Goal: Book appointment/travel/reservation

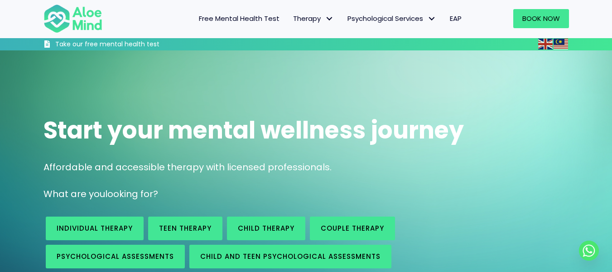
scroll to position [181, 0]
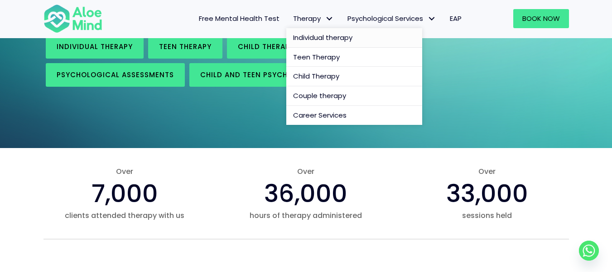
click at [325, 33] on span "Individual therapy" at bounding box center [322, 38] width 59 height 10
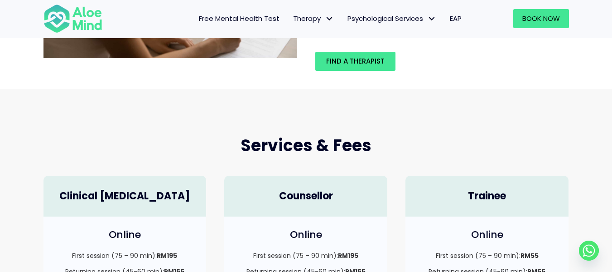
scroll to position [91, 0]
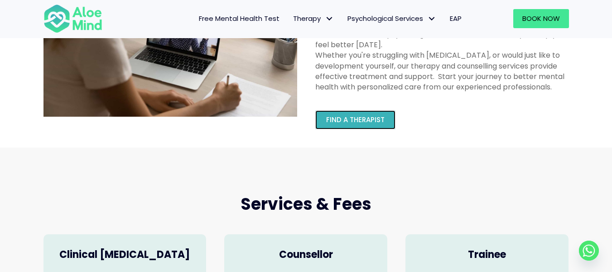
click at [375, 116] on span "Find a therapist" at bounding box center [355, 120] width 58 height 10
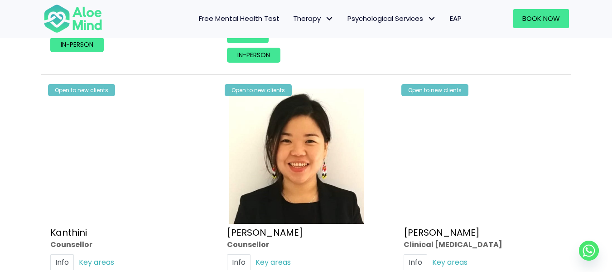
scroll to position [1541, 0]
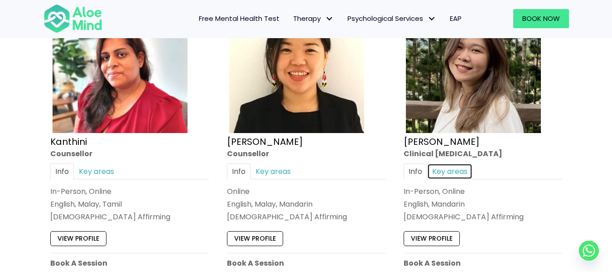
click at [455, 168] on link "Key areas" at bounding box center [450, 171] width 45 height 16
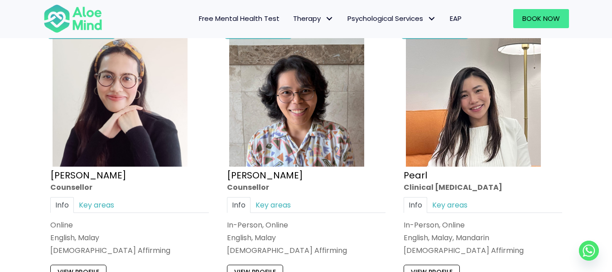
scroll to position [1859, 0]
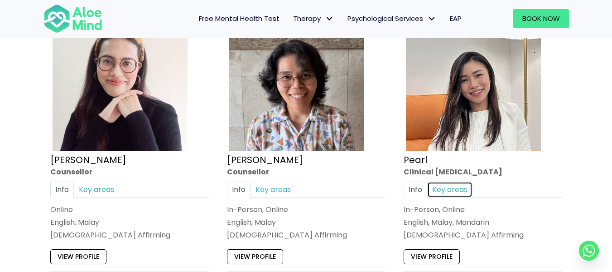
click at [450, 192] on link "Key areas" at bounding box center [450, 189] width 45 height 16
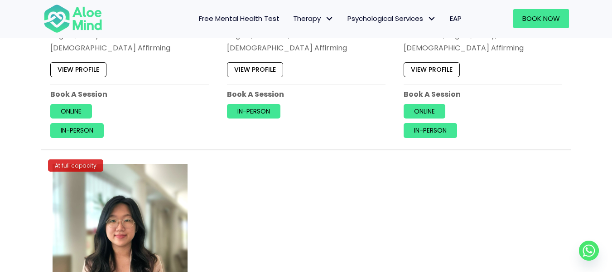
scroll to position [3853, 0]
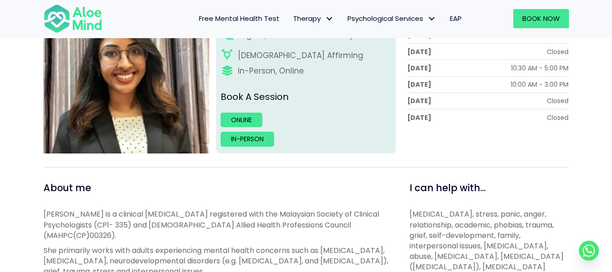
scroll to position [181, 0]
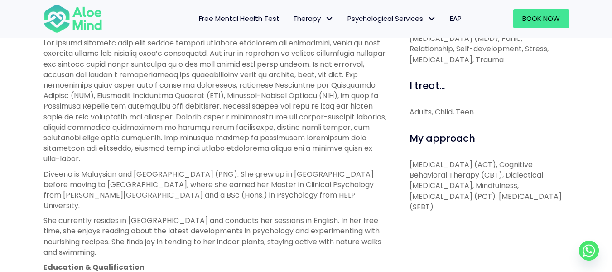
scroll to position [408, 0]
drag, startPoint x: 407, startPoint y: 185, endPoint x: 520, endPoint y: 199, distance: 114.7
click at [520, 199] on div "I can help with... Academic, Anger, Anxiety, [MEDICAL_DATA] ([MEDICAL_DATA]), […" at bounding box center [486, 263] width 180 height 622
copy p "[MEDICAL_DATA] (PCT), [MEDICAL_DATA] (SFBT)"
click at [346, 99] on p at bounding box center [217, 100] width 346 height 126
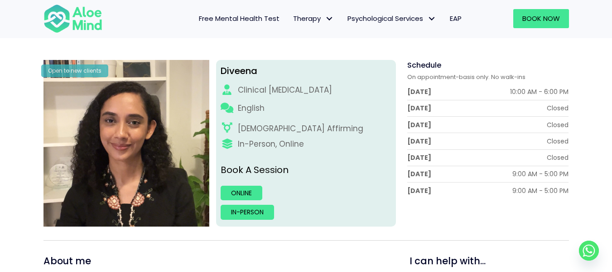
scroll to position [91, 0]
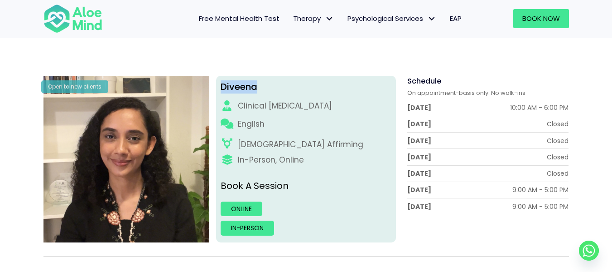
drag, startPoint x: 218, startPoint y: 88, endPoint x: 266, endPoint y: 85, distance: 48.6
click at [266, 85] on div "Diveena Clinical [MEDICAL_DATA] English [DEMOGRAPHIC_DATA] Affirming In-Person,…" at bounding box center [306, 159] width 180 height 166
copy div "Diveena"
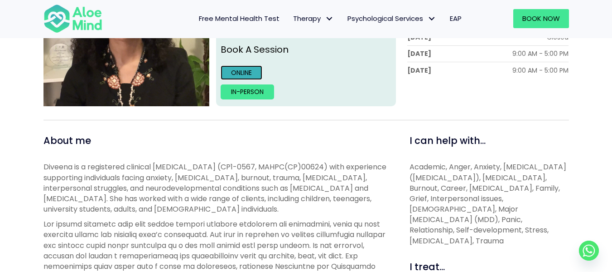
click at [250, 66] on link "Online" at bounding box center [242, 72] width 42 height 15
click at [247, 71] on link "Online" at bounding box center [242, 72] width 42 height 15
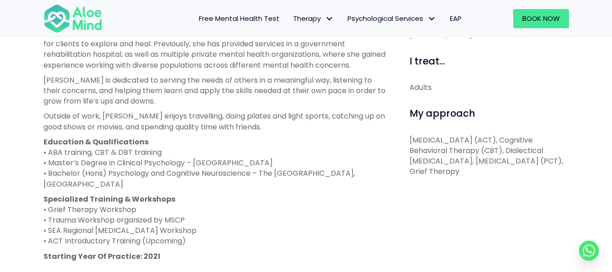
scroll to position [453, 0]
